Goal: Task Accomplishment & Management: Use online tool/utility

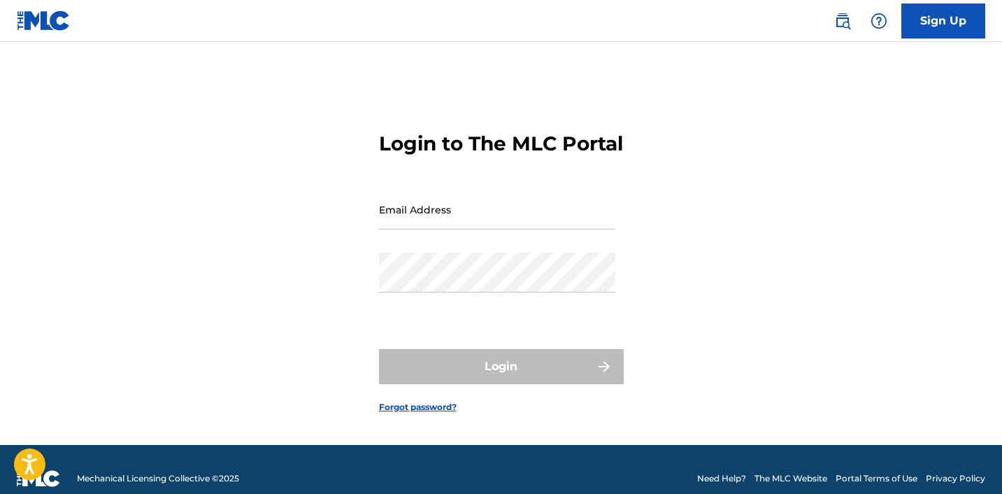
click at [455, 229] on input "Email Address" at bounding box center [497, 209] width 236 height 40
type input "[EMAIL_ADDRESS][DOMAIN_NAME]"
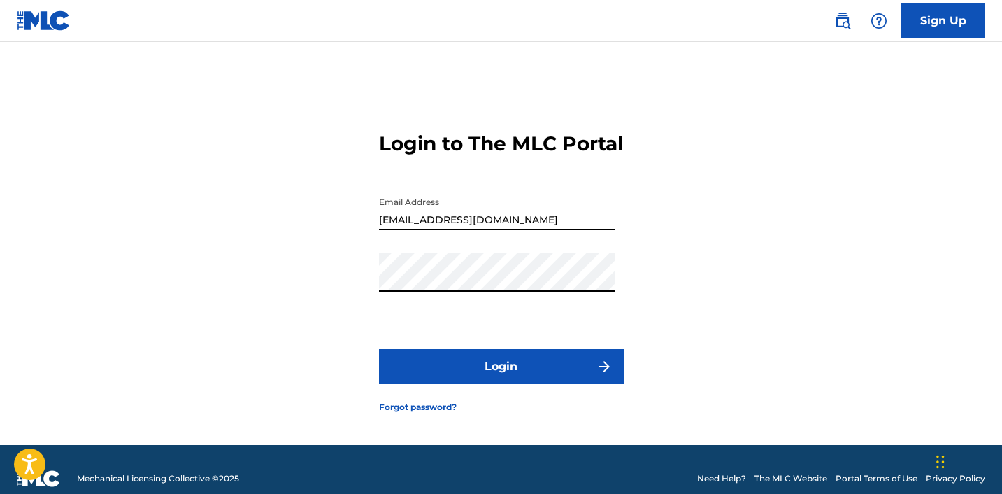
click at [379, 349] on button "Login" at bounding box center [501, 366] width 245 height 35
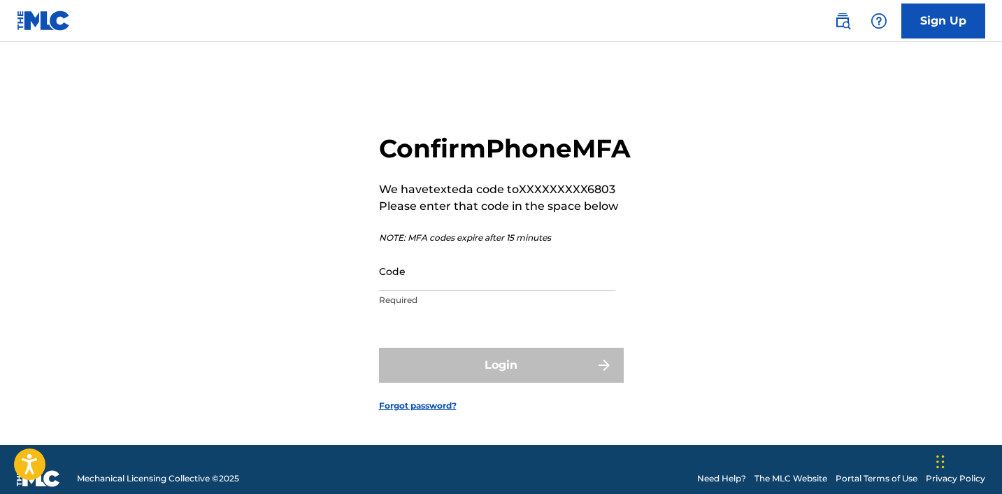
click at [411, 286] on input "Code" at bounding box center [497, 271] width 236 height 40
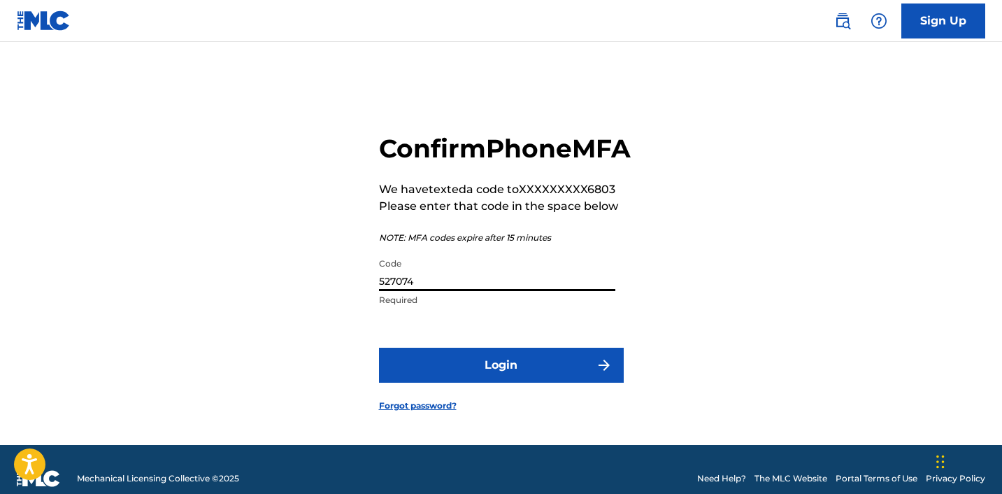
type input "527074"
click at [466, 382] on button "Login" at bounding box center [501, 364] width 245 height 35
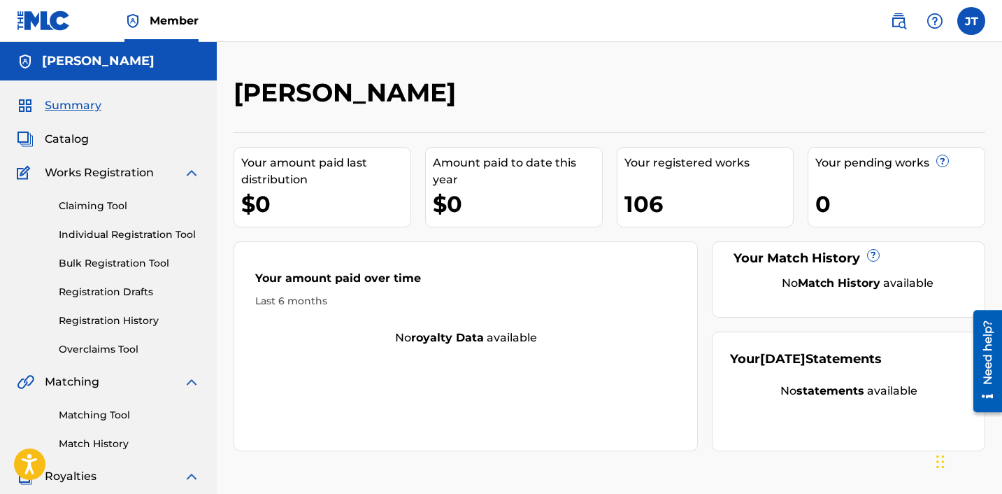
click at [87, 210] on link "Claiming Tool" at bounding box center [129, 206] width 141 height 15
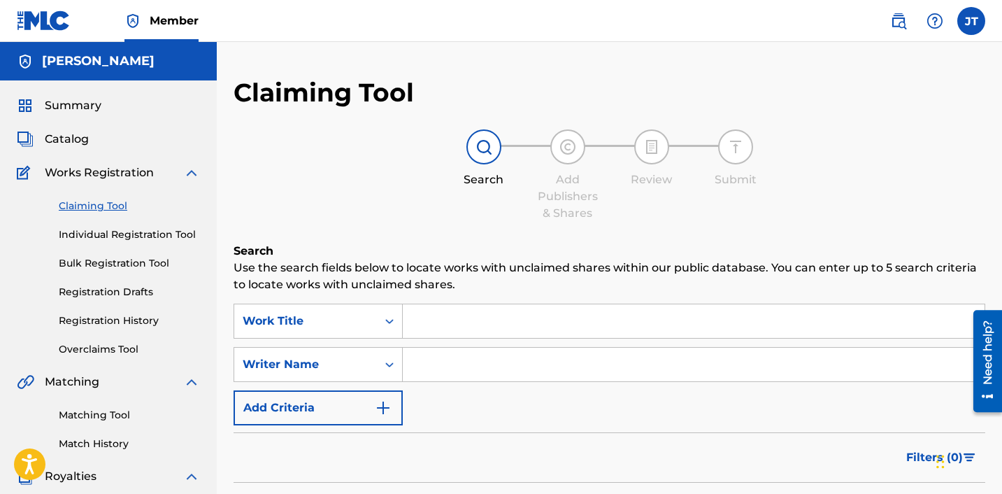
click at [453, 333] on input "Search Form" at bounding box center [694, 321] width 582 height 34
type input "[PERSON_NAME] up yo mind"
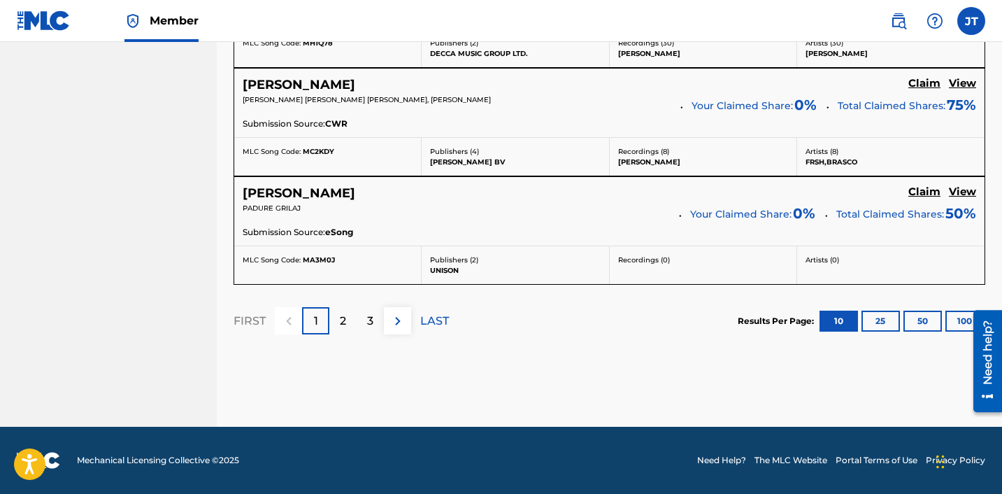
scroll to position [1275, 0]
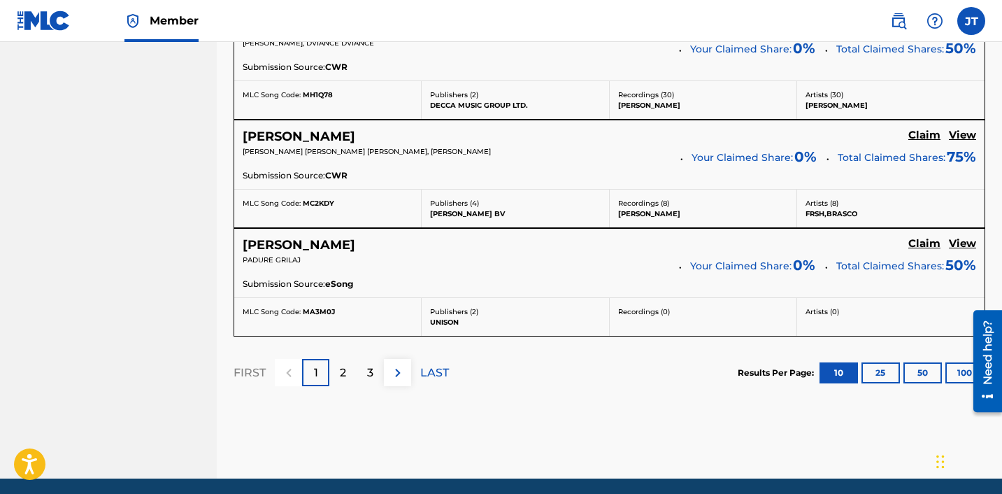
click at [346, 377] on div "2" at bounding box center [342, 372] width 27 height 27
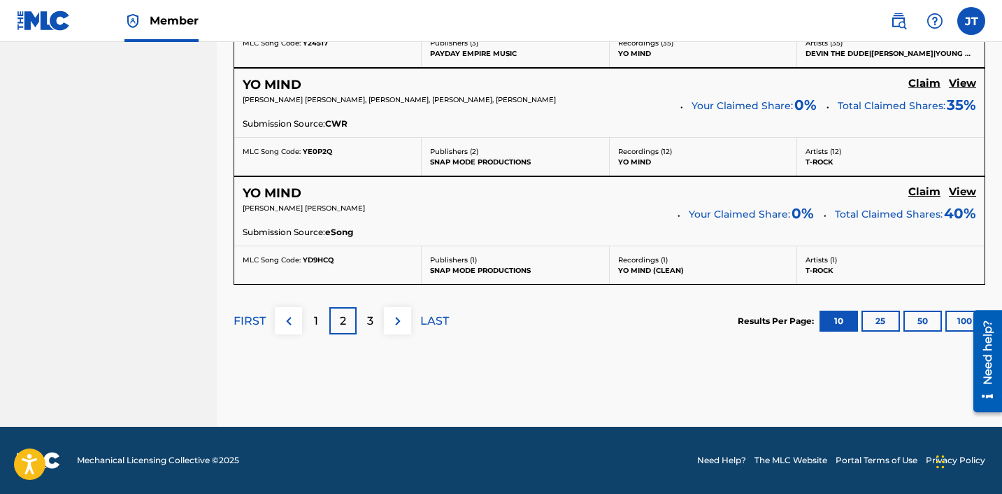
click at [368, 324] on p "3" at bounding box center [370, 320] width 6 height 17
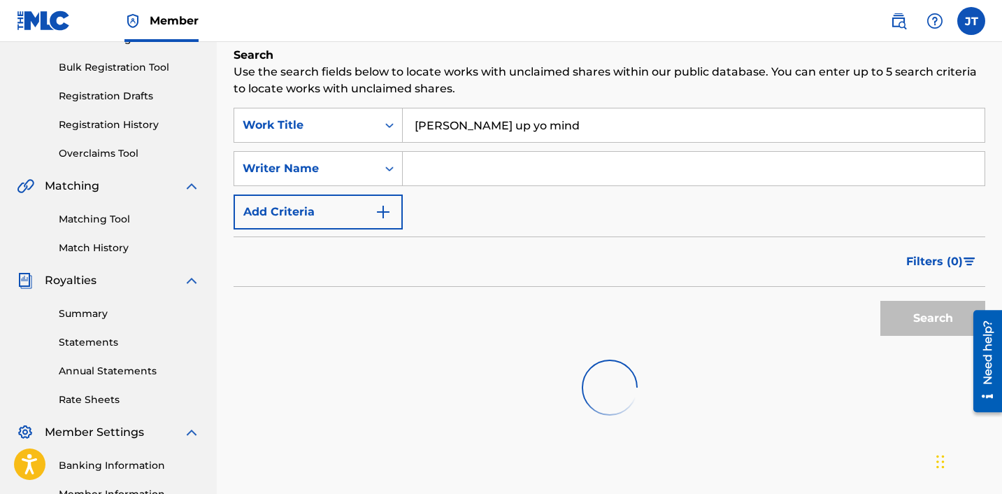
scroll to position [194, 0]
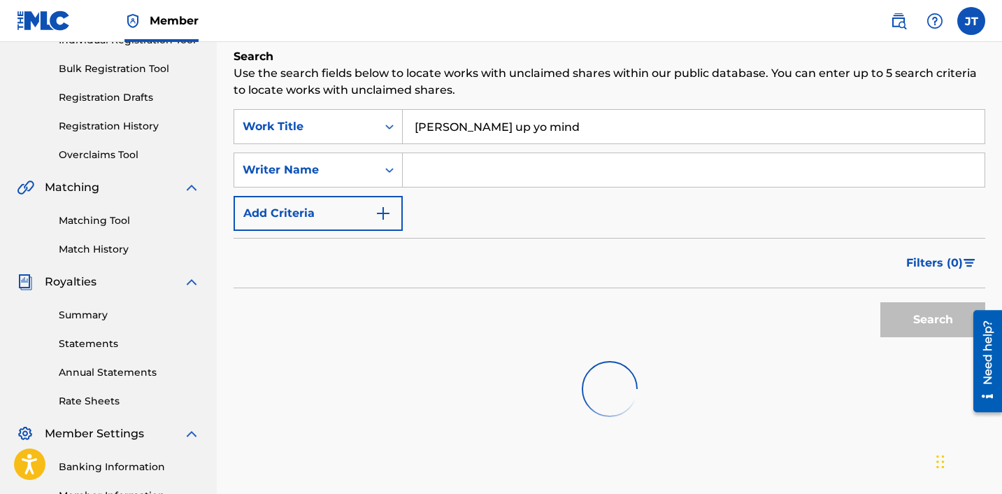
click at [395, 207] on button "Add Criteria" at bounding box center [317, 213] width 169 height 35
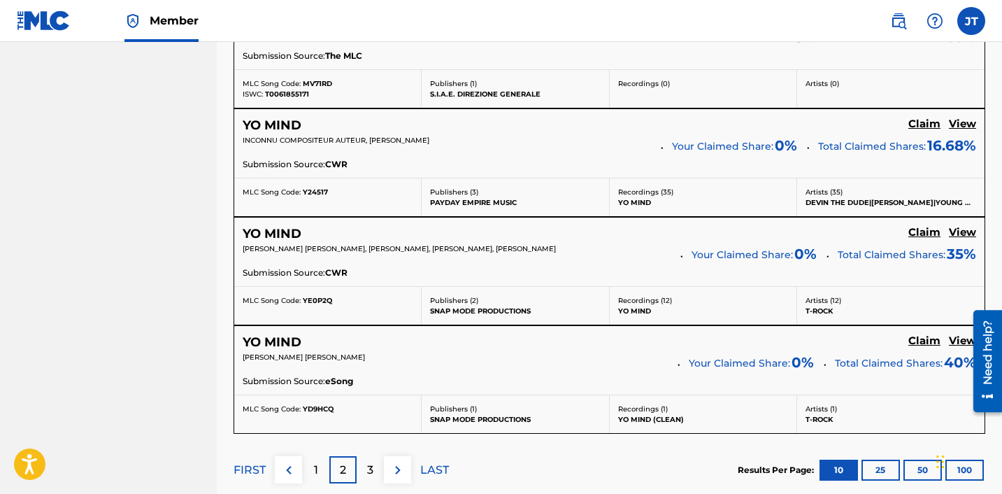
scroll to position [1365, 0]
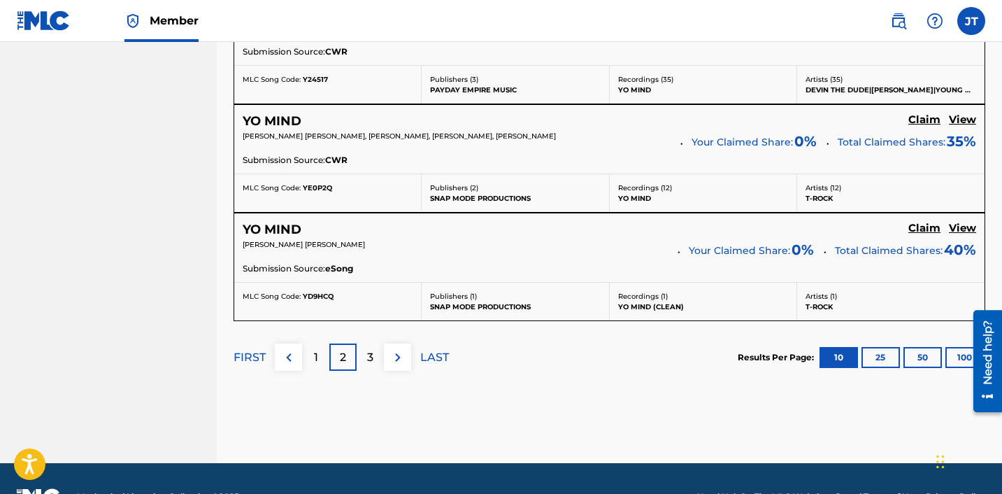
click at [380, 364] on div "3" at bounding box center [370, 356] width 27 height 27
